Goal: Task Accomplishment & Management: Manage account settings

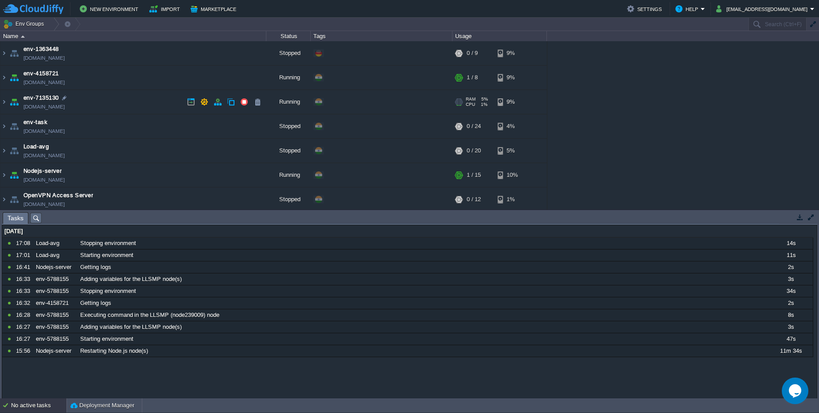
click at [45, 105] on link "[DOMAIN_NAME]" at bounding box center [43, 106] width 41 height 9
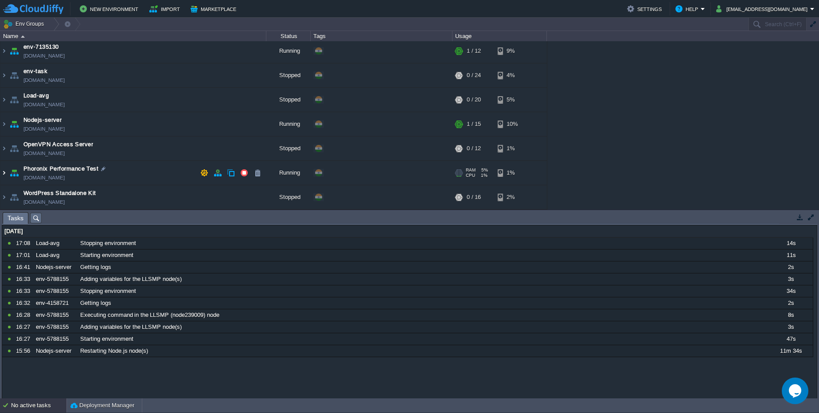
click at [4, 173] on img at bounding box center [3, 173] width 7 height 24
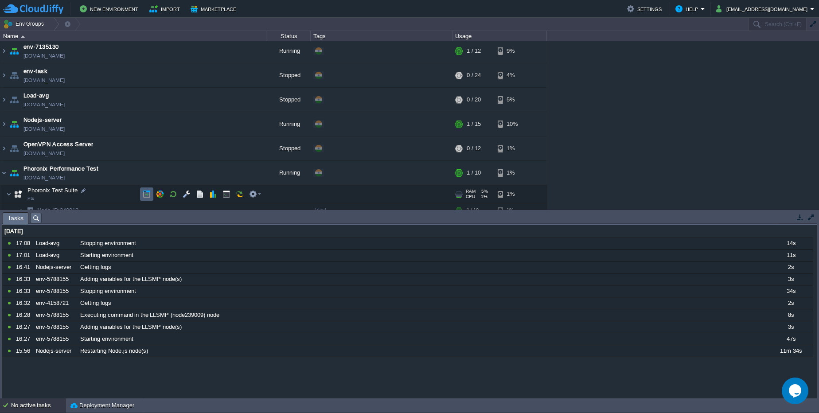
scroll to position [83, 0]
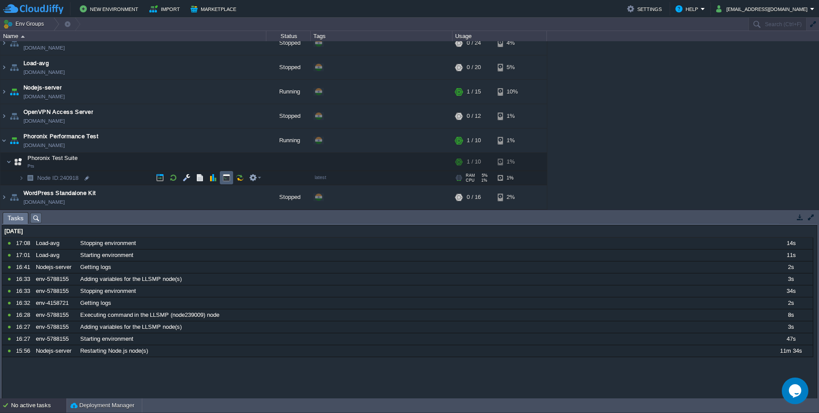
click at [227, 180] on button "button" at bounding box center [227, 178] width 8 height 8
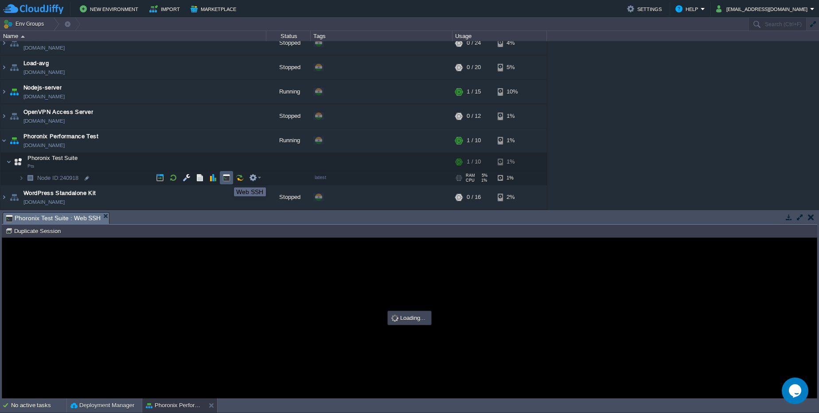
scroll to position [0, 0]
type input "#000000"
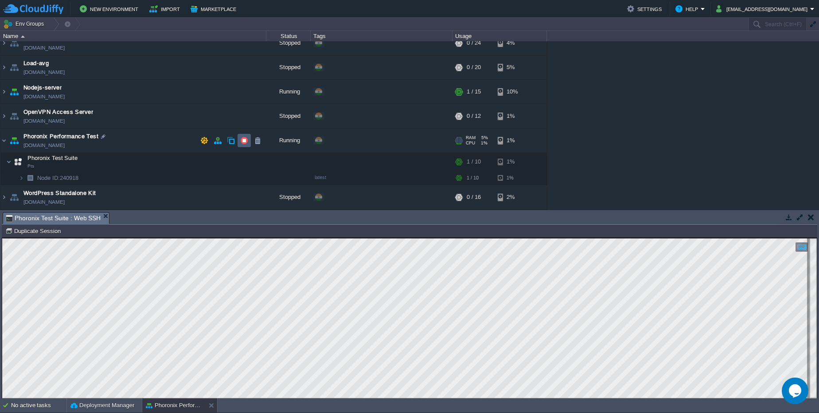
click at [241, 142] on button "button" at bounding box center [244, 141] width 8 height 8
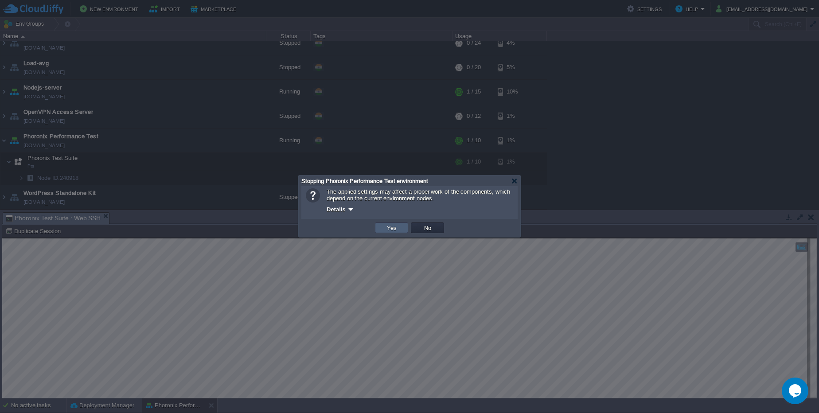
click at [400, 232] on td "Yes" at bounding box center [391, 228] width 33 height 11
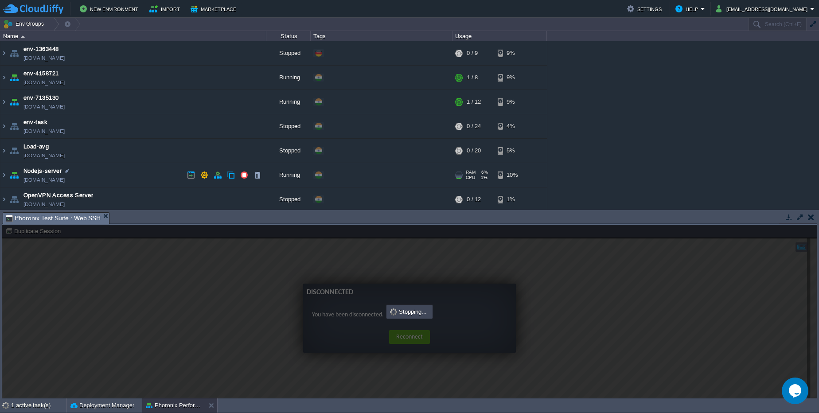
click at [56, 177] on link "[DOMAIN_NAME]" at bounding box center [43, 180] width 41 height 9
click at [241, 172] on button "button" at bounding box center [244, 175] width 8 height 8
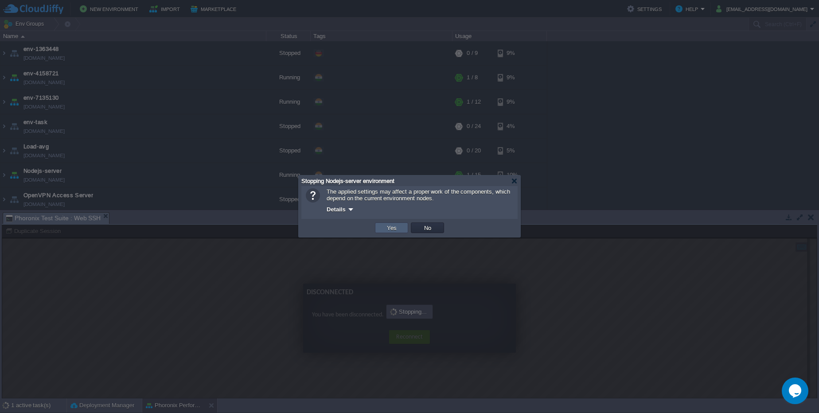
click at [385, 230] on button "Yes" at bounding box center [391, 228] width 15 height 8
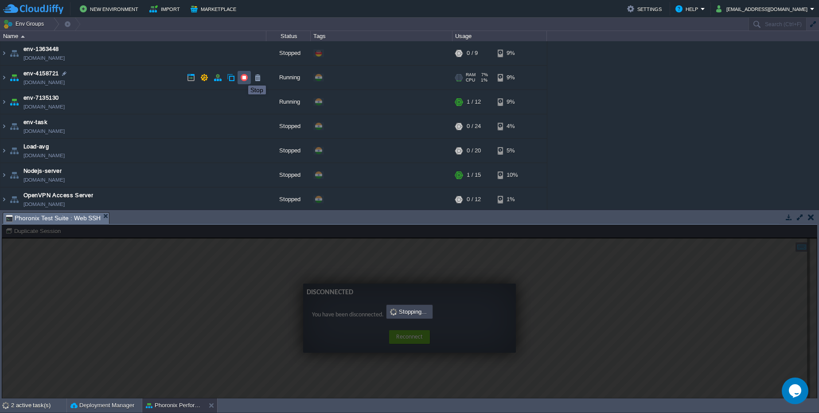
click at [242, 78] on button "button" at bounding box center [244, 78] width 8 height 8
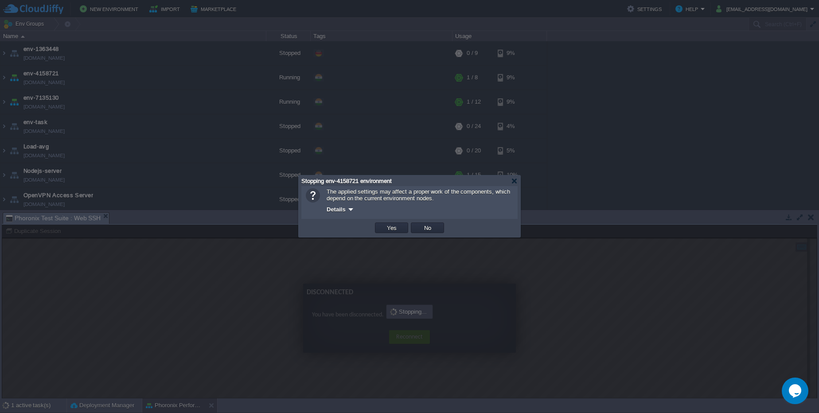
click at [220, 87] on div at bounding box center [409, 206] width 819 height 413
click at [422, 229] on button "No" at bounding box center [428, 228] width 12 height 8
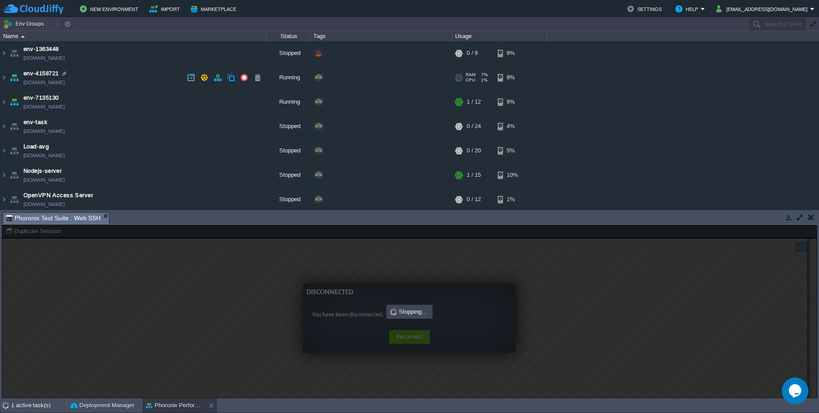
click at [65, 86] on link "[DOMAIN_NAME]" at bounding box center [43, 82] width 41 height 9
click at [65, 109] on link "[DOMAIN_NAME]" at bounding box center [43, 106] width 41 height 9
click at [240, 81] on button "button" at bounding box center [244, 78] width 8 height 8
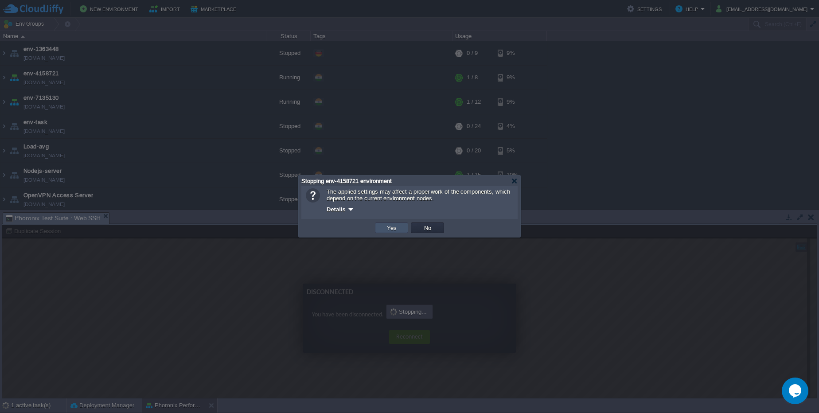
click at [384, 229] on button "Yes" at bounding box center [391, 228] width 15 height 8
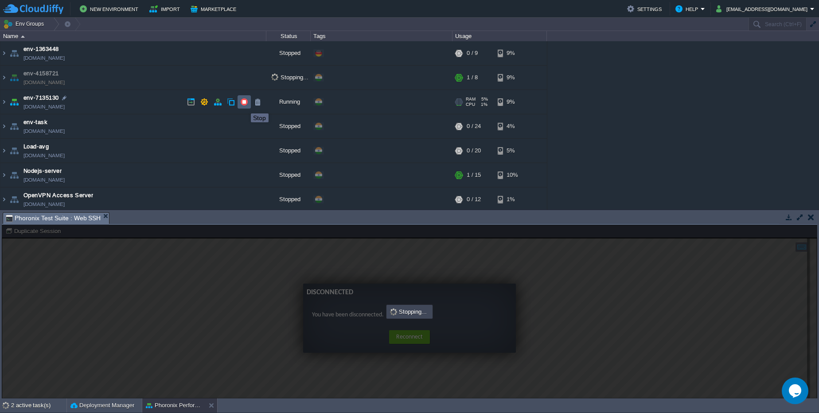
click at [244, 106] on button "button" at bounding box center [244, 102] width 8 height 8
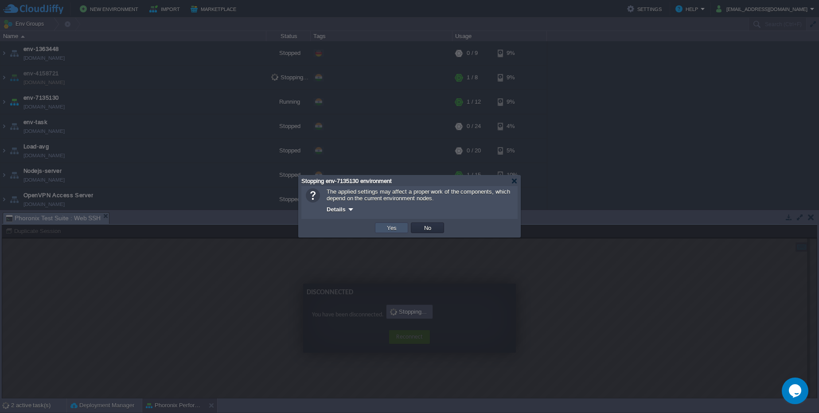
click at [394, 231] on button "Yes" at bounding box center [391, 228] width 15 height 8
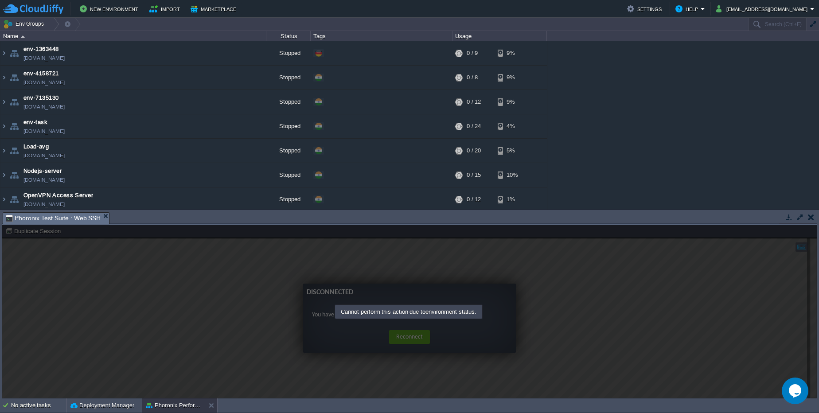
click at [811, 219] on button "button" at bounding box center [811, 217] width 6 height 8
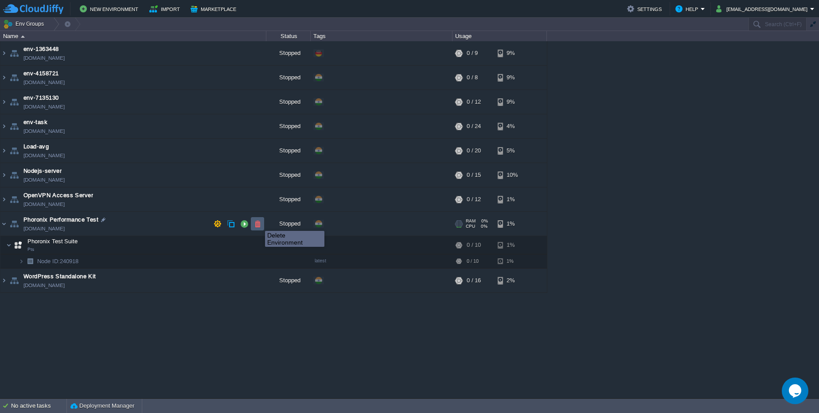
click at [258, 223] on button "button" at bounding box center [258, 224] width 8 height 8
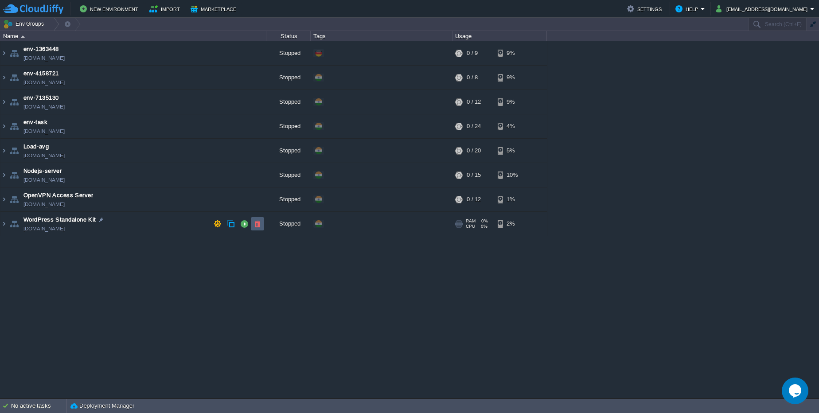
click at [258, 224] on button "button" at bounding box center [258, 224] width 8 height 8
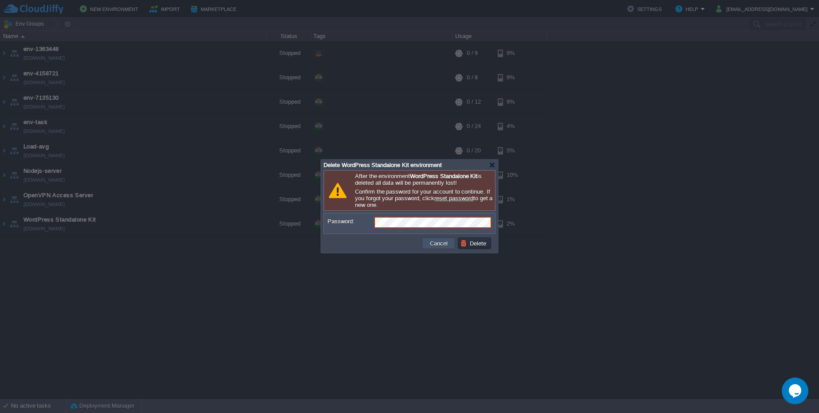
click at [434, 243] on button "Cancel" at bounding box center [438, 243] width 23 height 8
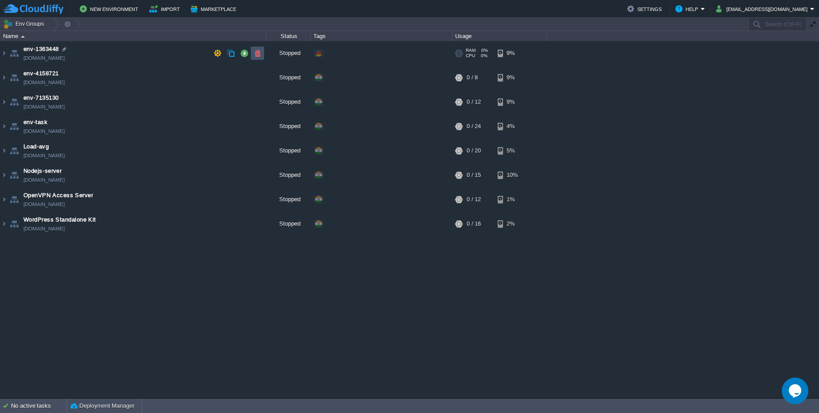
click at [254, 53] on button "button" at bounding box center [258, 53] width 8 height 8
